Goal: Information Seeking & Learning: Learn about a topic

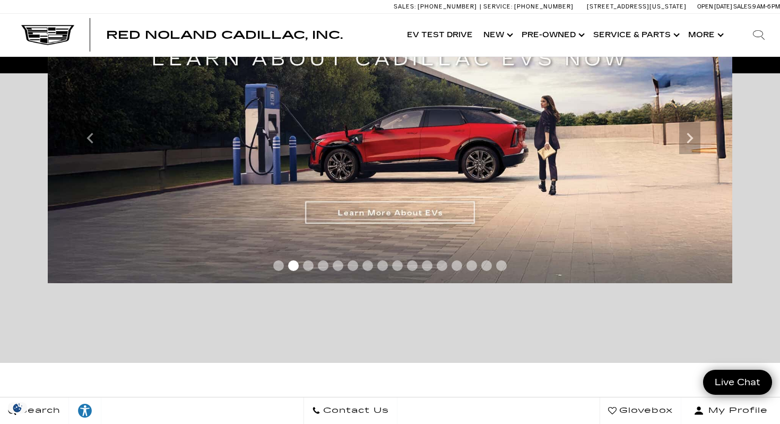
scroll to position [206, 0]
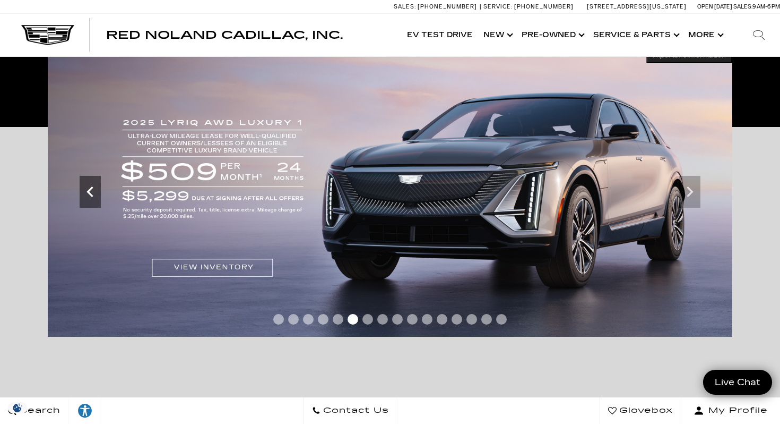
click at [96, 197] on icon "Previous" at bounding box center [90, 191] width 21 height 21
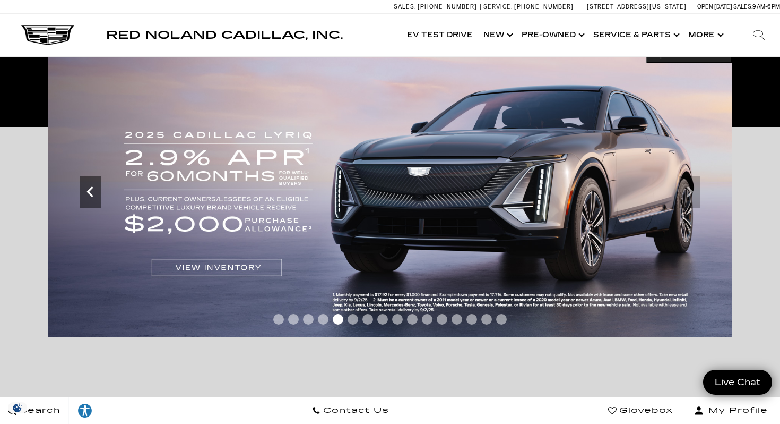
click at [96, 197] on icon "Previous" at bounding box center [90, 191] width 21 height 21
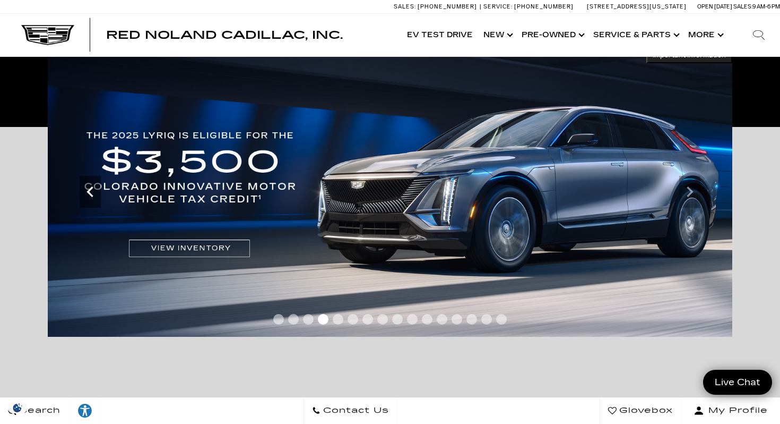
click at [92, 190] on icon "Previous" at bounding box center [90, 191] width 21 height 21
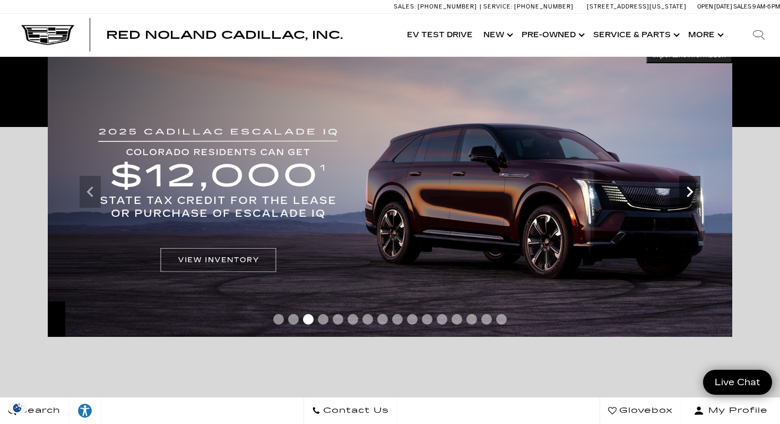
click at [685, 194] on icon "Next" at bounding box center [689, 191] width 21 height 21
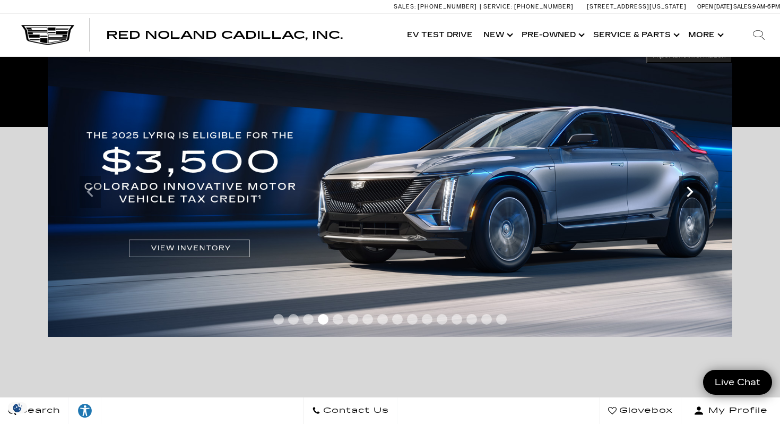
click at [690, 193] on icon "Next" at bounding box center [690, 191] width 6 height 11
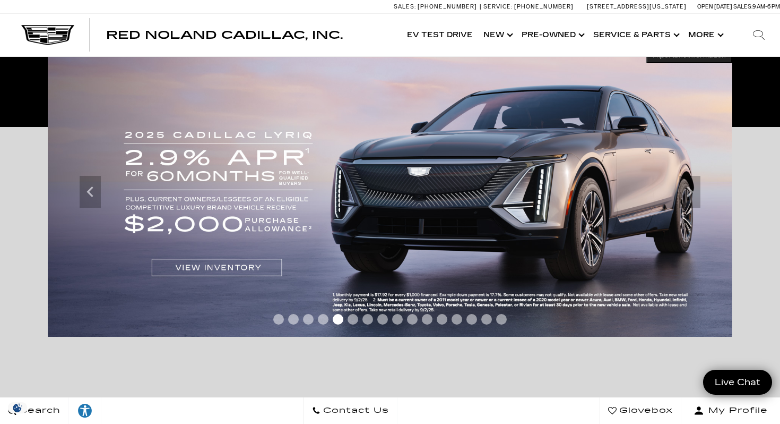
click at [201, 206] on img at bounding box center [390, 191] width 685 height 289
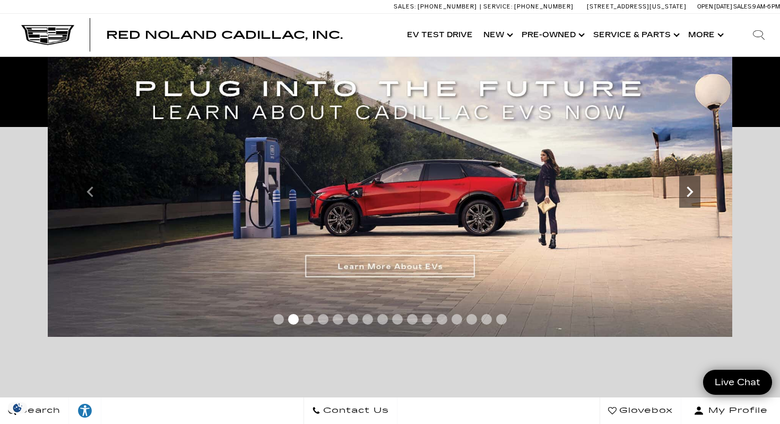
click at [692, 197] on icon "Next slide" at bounding box center [689, 191] width 21 height 21
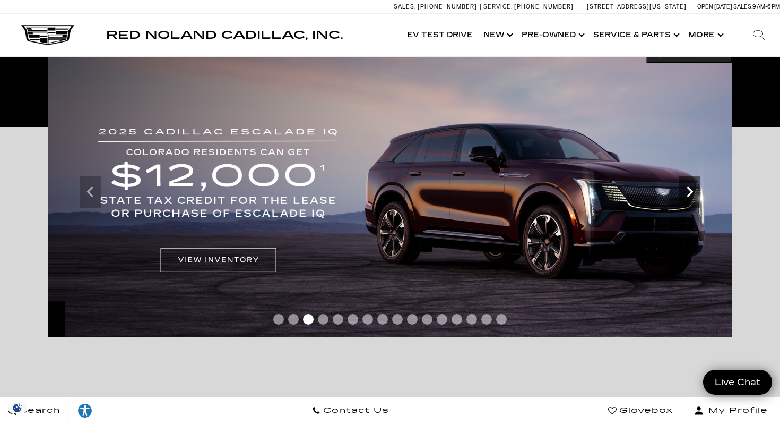
click at [692, 197] on icon "Next slide" at bounding box center [689, 191] width 21 height 21
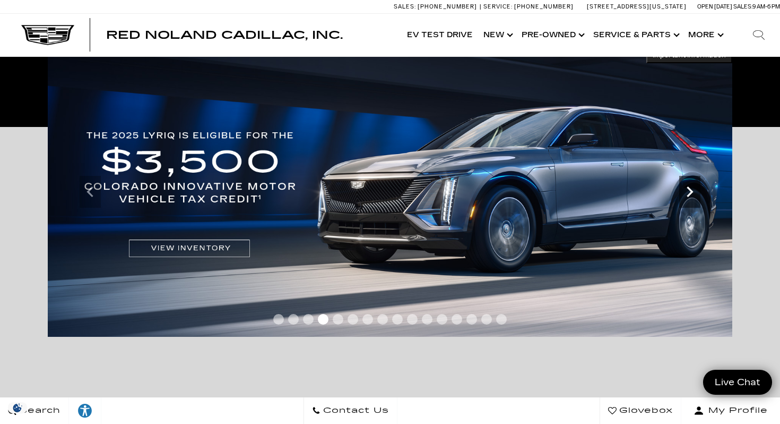
click at [693, 197] on icon "Next slide" at bounding box center [689, 191] width 21 height 21
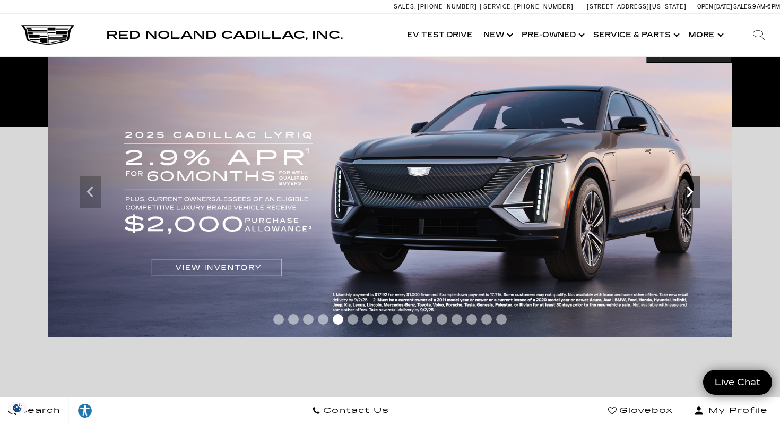
click at [693, 198] on icon "Next slide" at bounding box center [689, 191] width 21 height 21
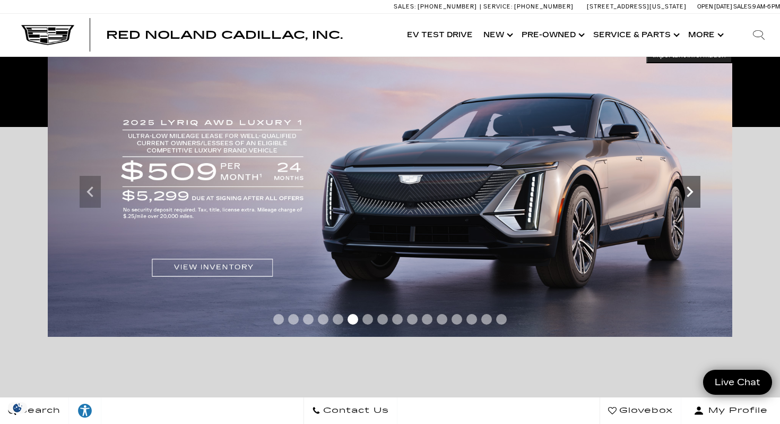
click at [693, 192] on icon "Next slide" at bounding box center [689, 191] width 21 height 21
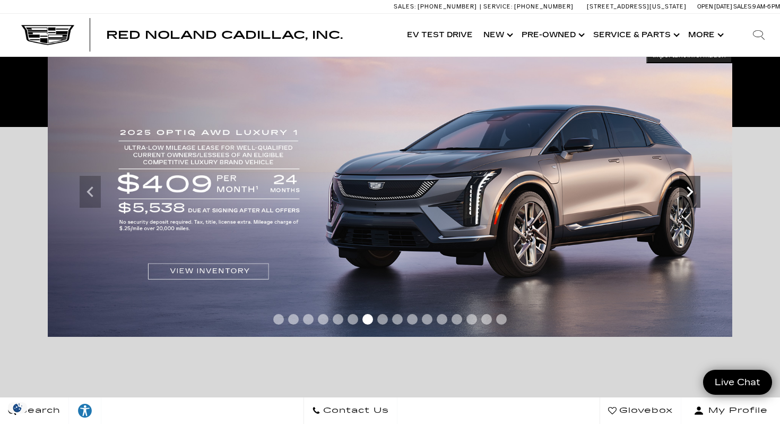
click at [692, 191] on icon "Next slide" at bounding box center [690, 191] width 6 height 11
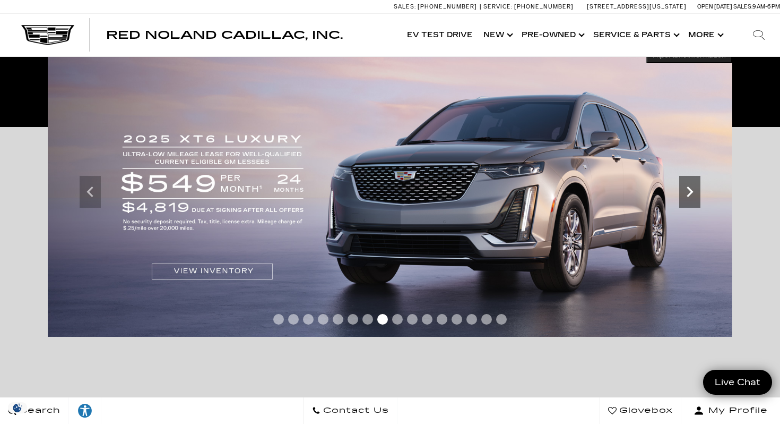
click at [692, 191] on icon "Next slide" at bounding box center [690, 191] width 6 height 11
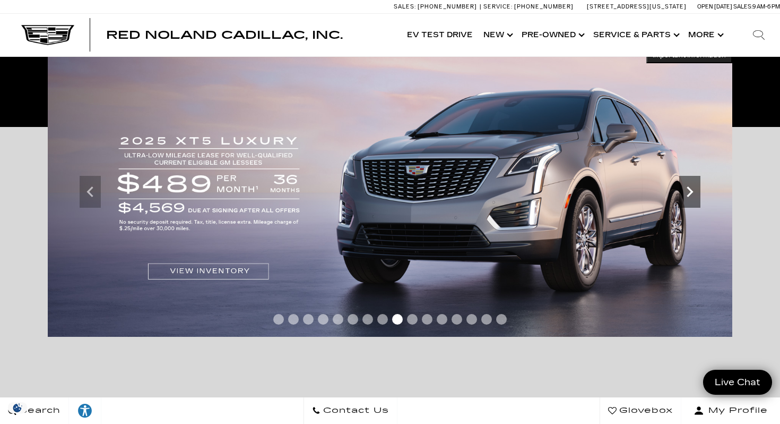
click at [692, 191] on icon "Next slide" at bounding box center [690, 191] width 6 height 11
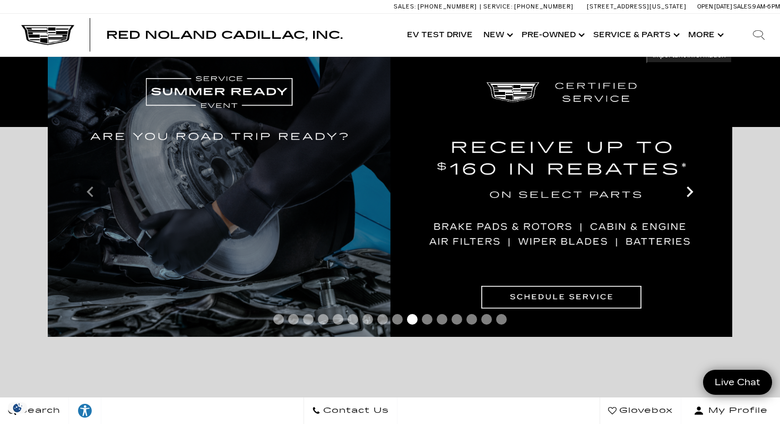
click at [692, 191] on icon "Next slide" at bounding box center [690, 191] width 6 height 11
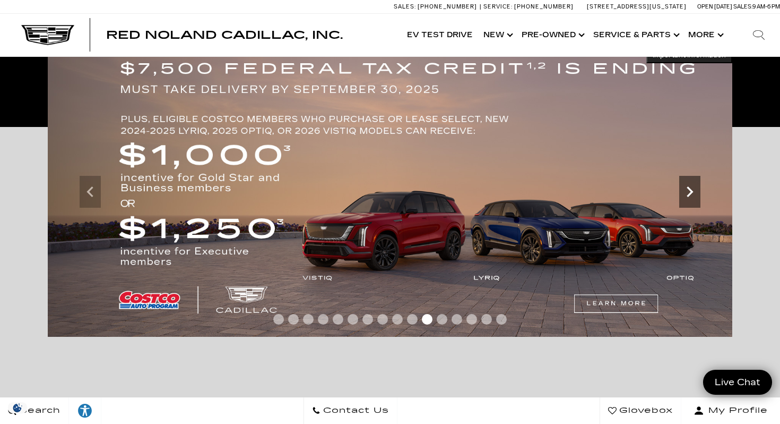
click at [689, 189] on icon "Next slide" at bounding box center [690, 191] width 6 height 11
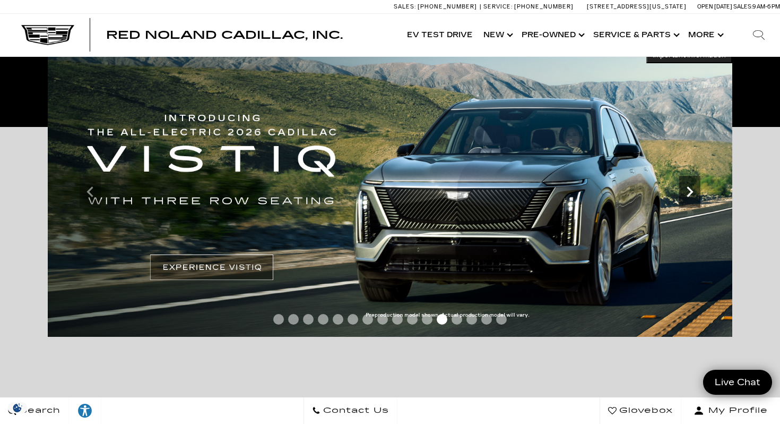
click at [689, 189] on icon "Next slide" at bounding box center [690, 191] width 6 height 11
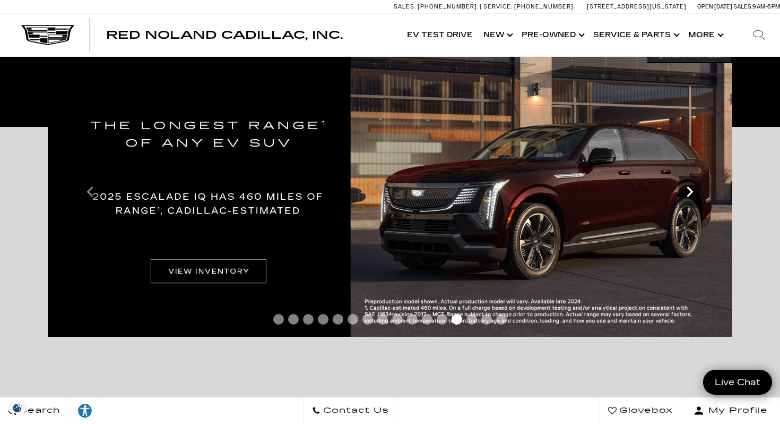
click at [690, 189] on icon "Next slide" at bounding box center [690, 191] width 6 height 11
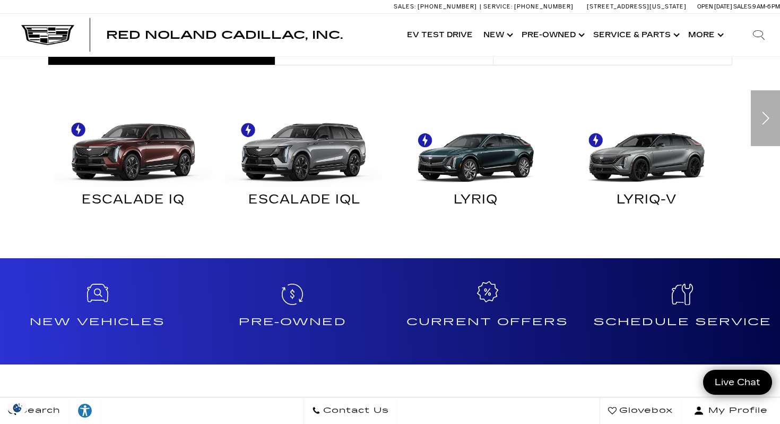
scroll to position [676, 0]
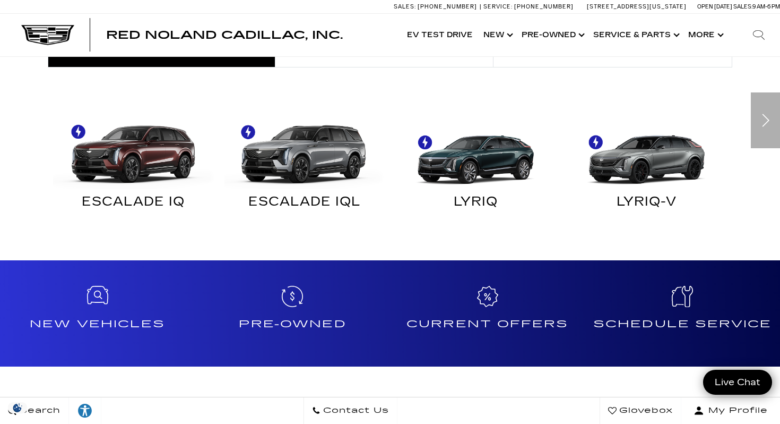
click at [760, 122] on div "Next slide" at bounding box center [765, 120] width 29 height 56
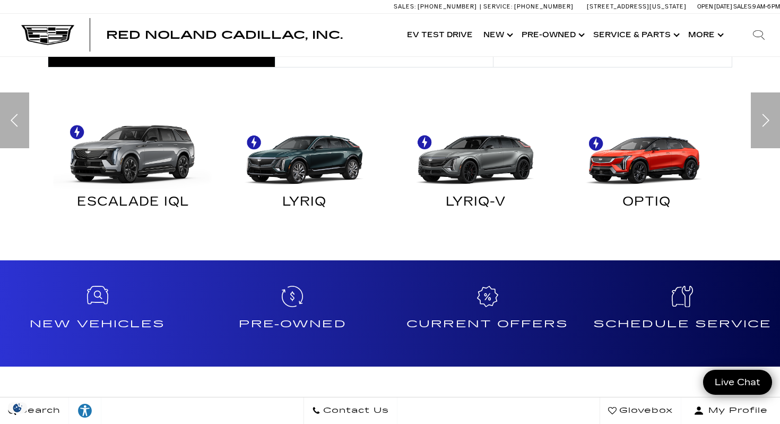
click at [652, 166] on img "Electric" at bounding box center [644, 149] width 161 height 80
